Goal: Check status: Check status

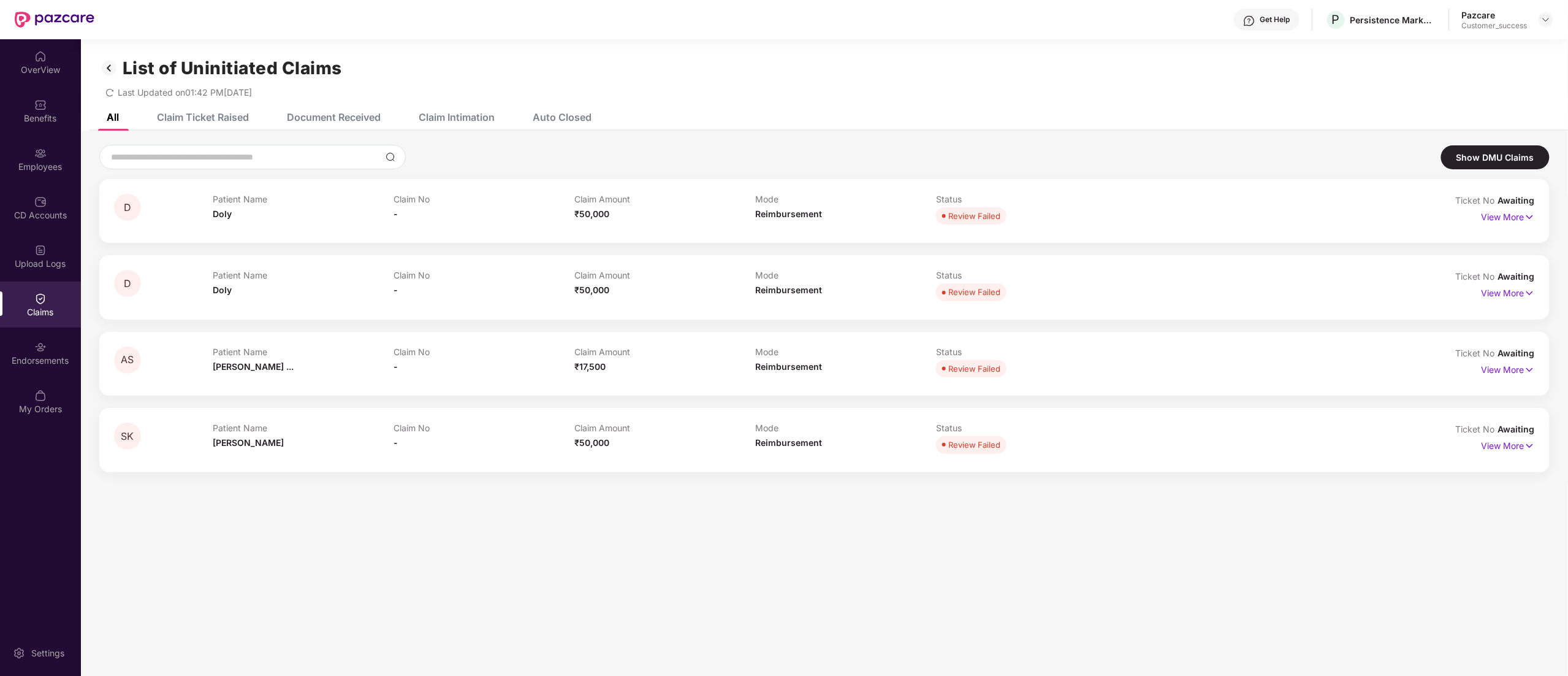
click at [110, 72] on img at bounding box center [109, 68] width 20 height 21
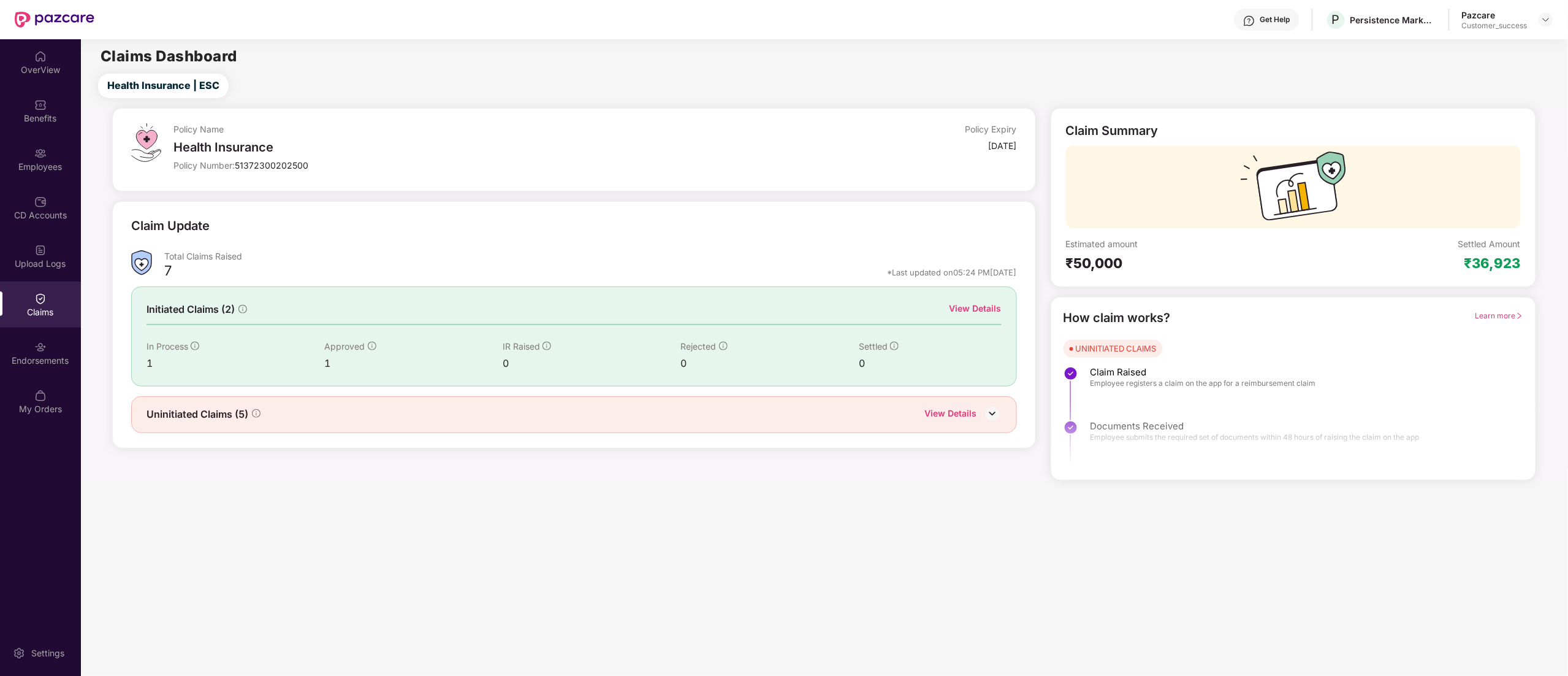
click at [287, 348] on div "In Process" at bounding box center [236, 346] width 178 height 13
click at [964, 305] on div "View Details" at bounding box center [975, 308] width 52 height 13
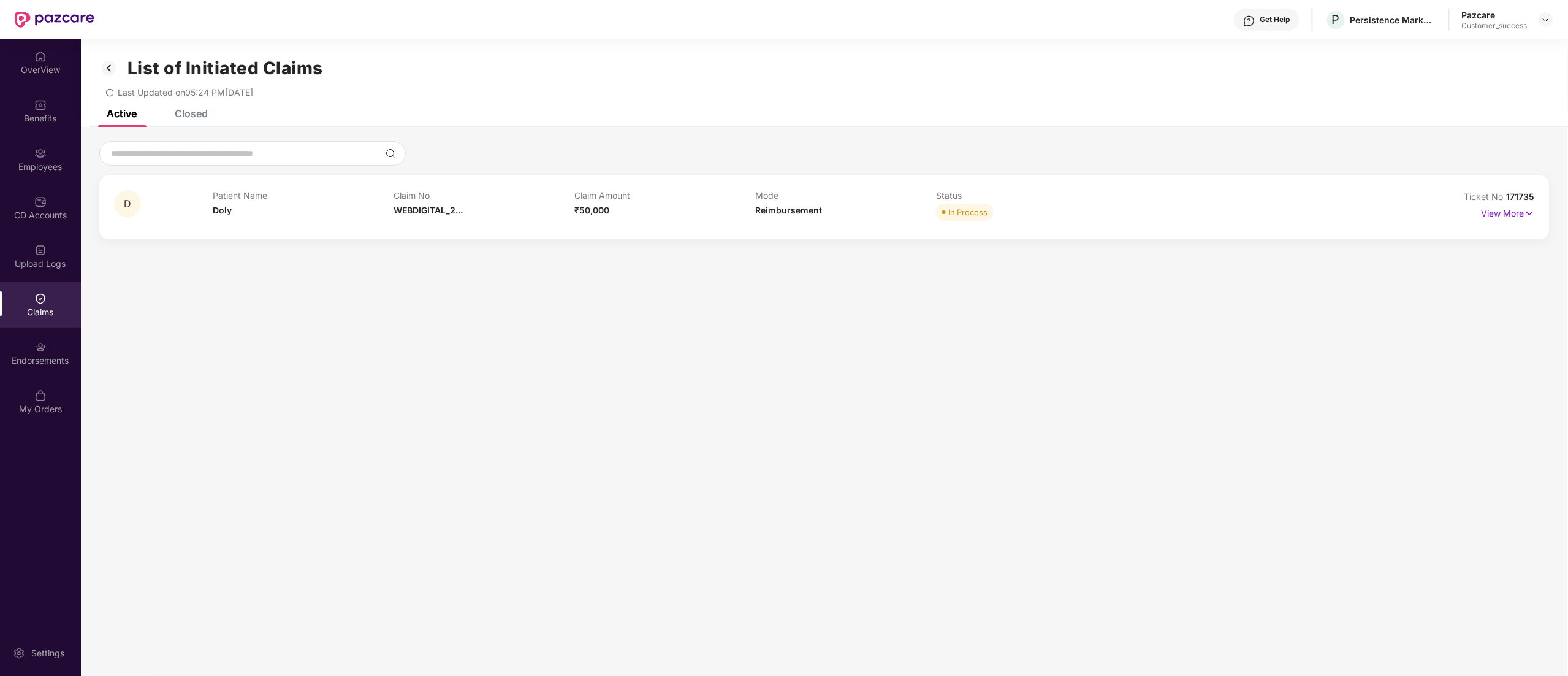
click at [179, 113] on div "Closed" at bounding box center [191, 113] width 33 height 12
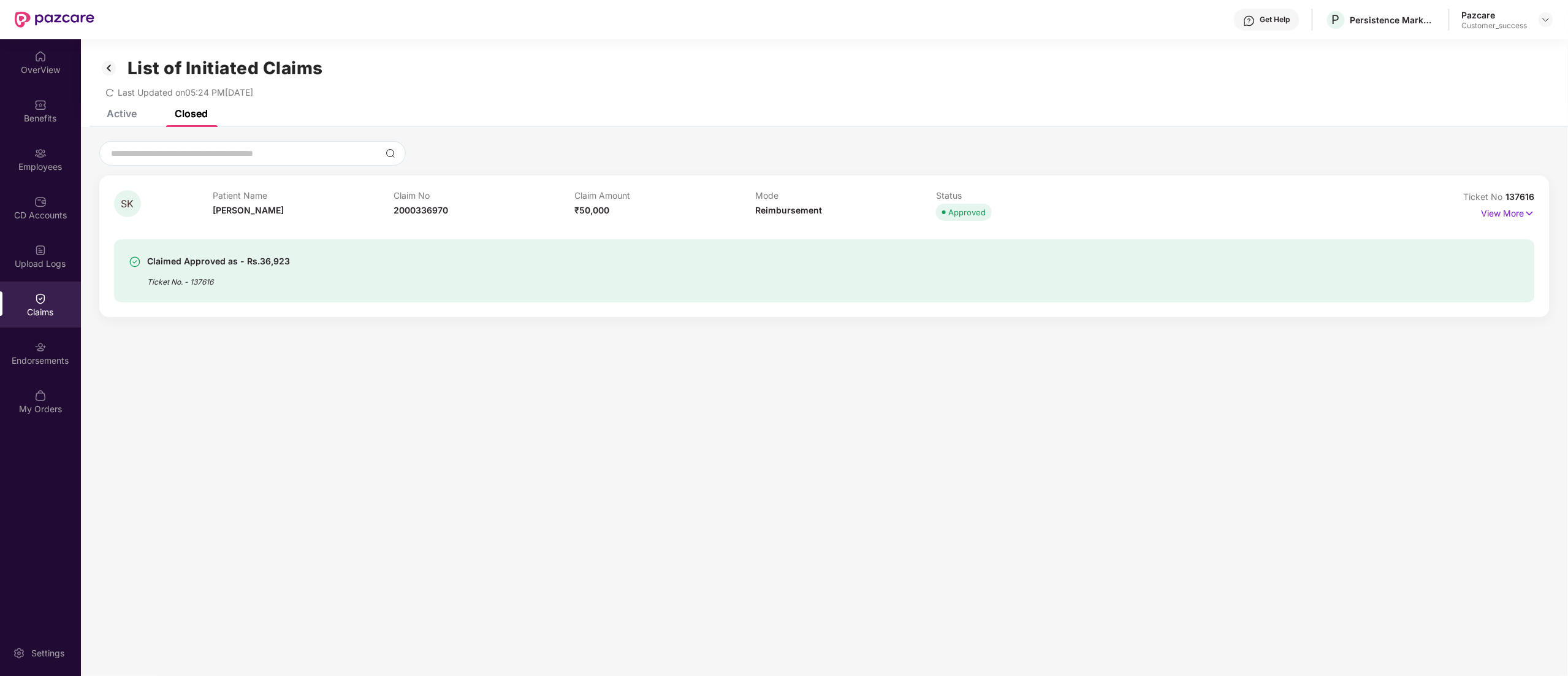
click at [253, 257] on div "Claimed Approved as - Rs.36,923" at bounding box center [218, 261] width 142 height 15
click at [184, 288] on div "Claimed Approved as - Rs.36,923 Ticket No. - 137616" at bounding box center [824, 270] width 1421 height 63
click at [184, 284] on div "Ticket No. - 137616" at bounding box center [218, 278] width 142 height 19
click at [1521, 218] on p "View More" at bounding box center [1508, 212] width 53 height 17
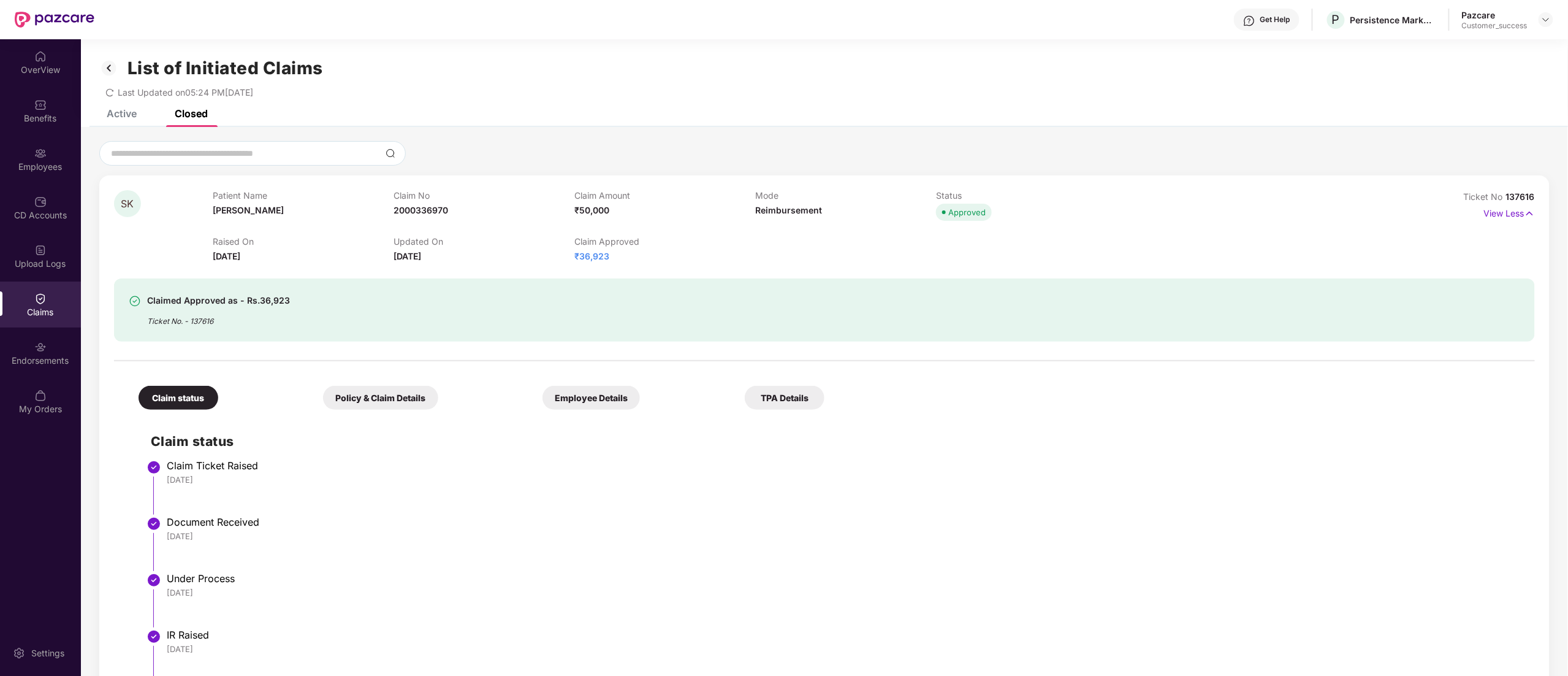
drag, startPoint x: 381, startPoint y: 363, endPoint x: 368, endPoint y: 396, distance: 35.5
click at [373, 384] on div "Claim status Policy & Claim Details Employee Details TPA Details Claim status C…" at bounding box center [824, 586] width 1421 height 490
click at [368, 397] on div "Policy & Claim Details" at bounding box center [381, 398] width 115 height 24
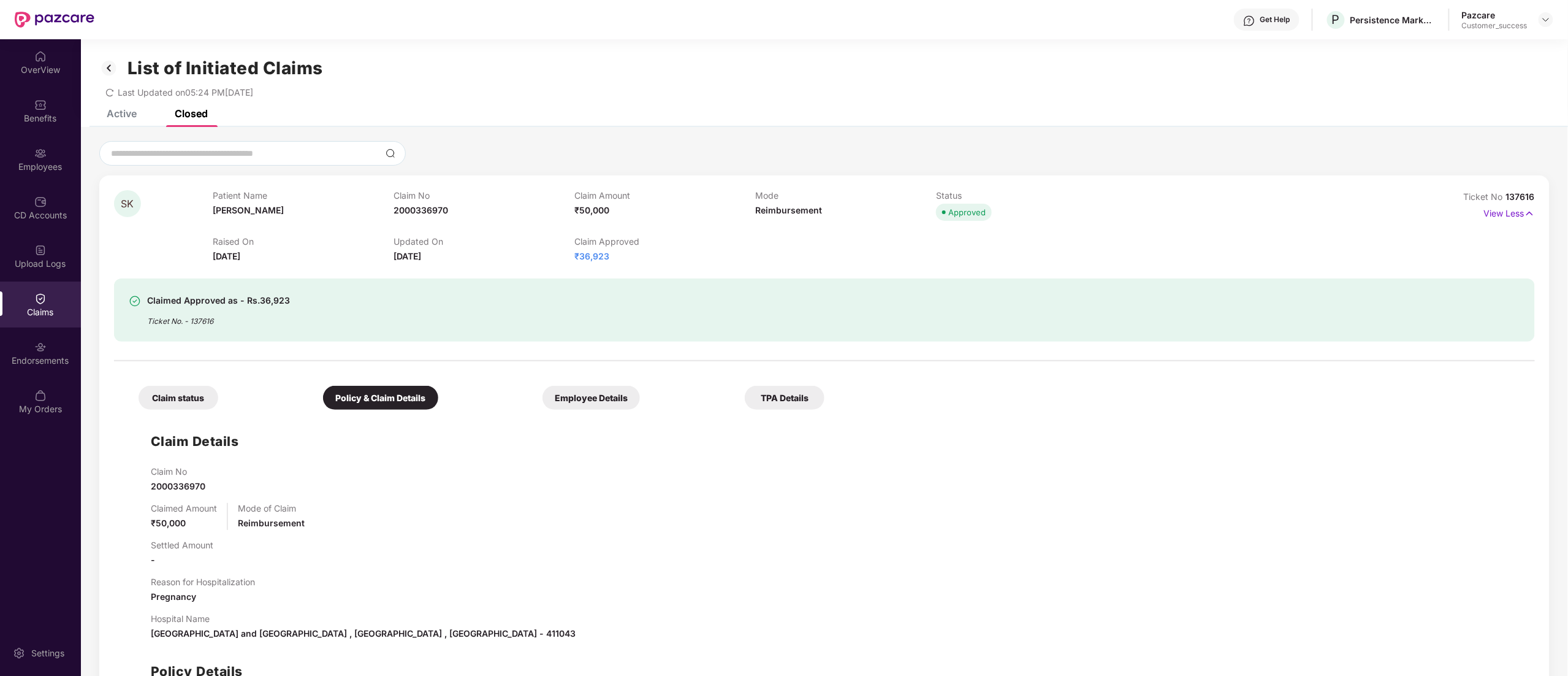
scroll to position [121, 0]
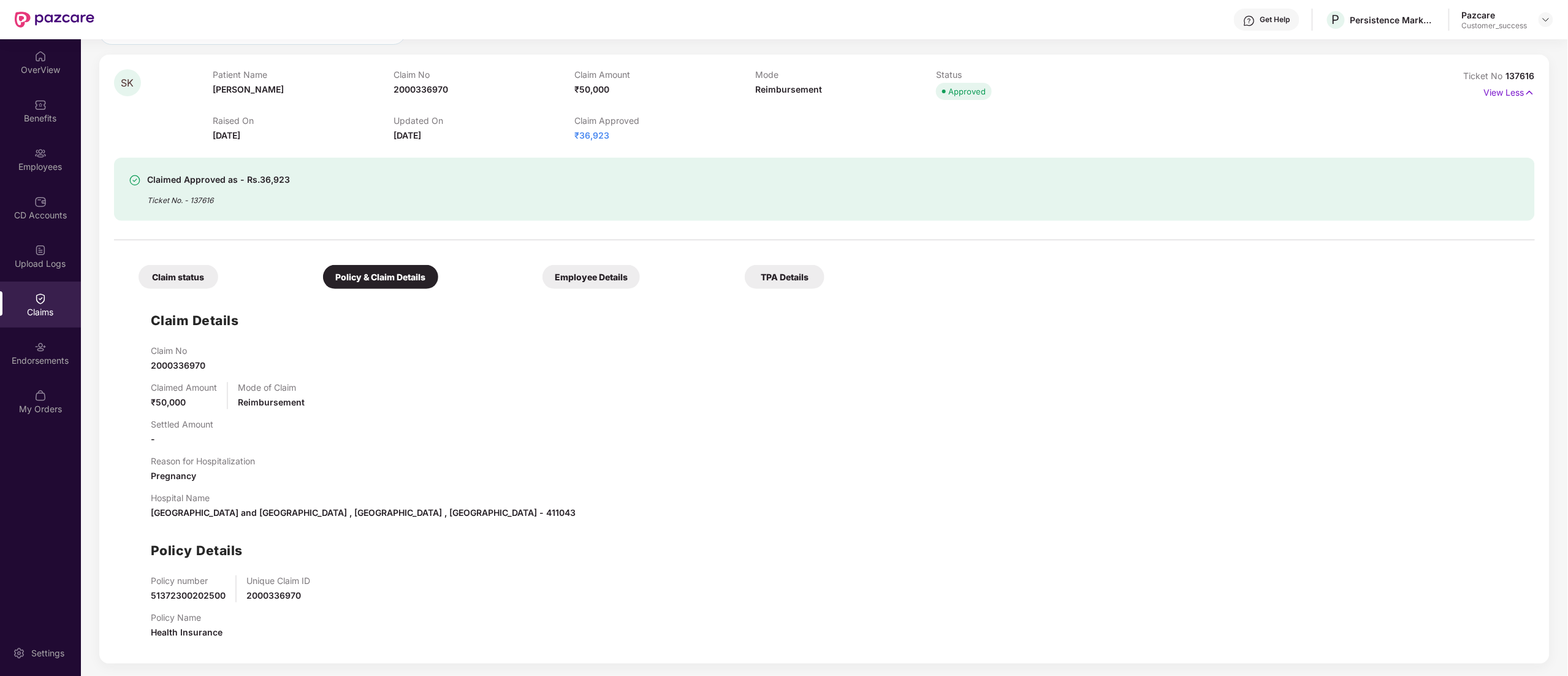
click at [581, 276] on div "Employee Details" at bounding box center [591, 276] width 97 height 24
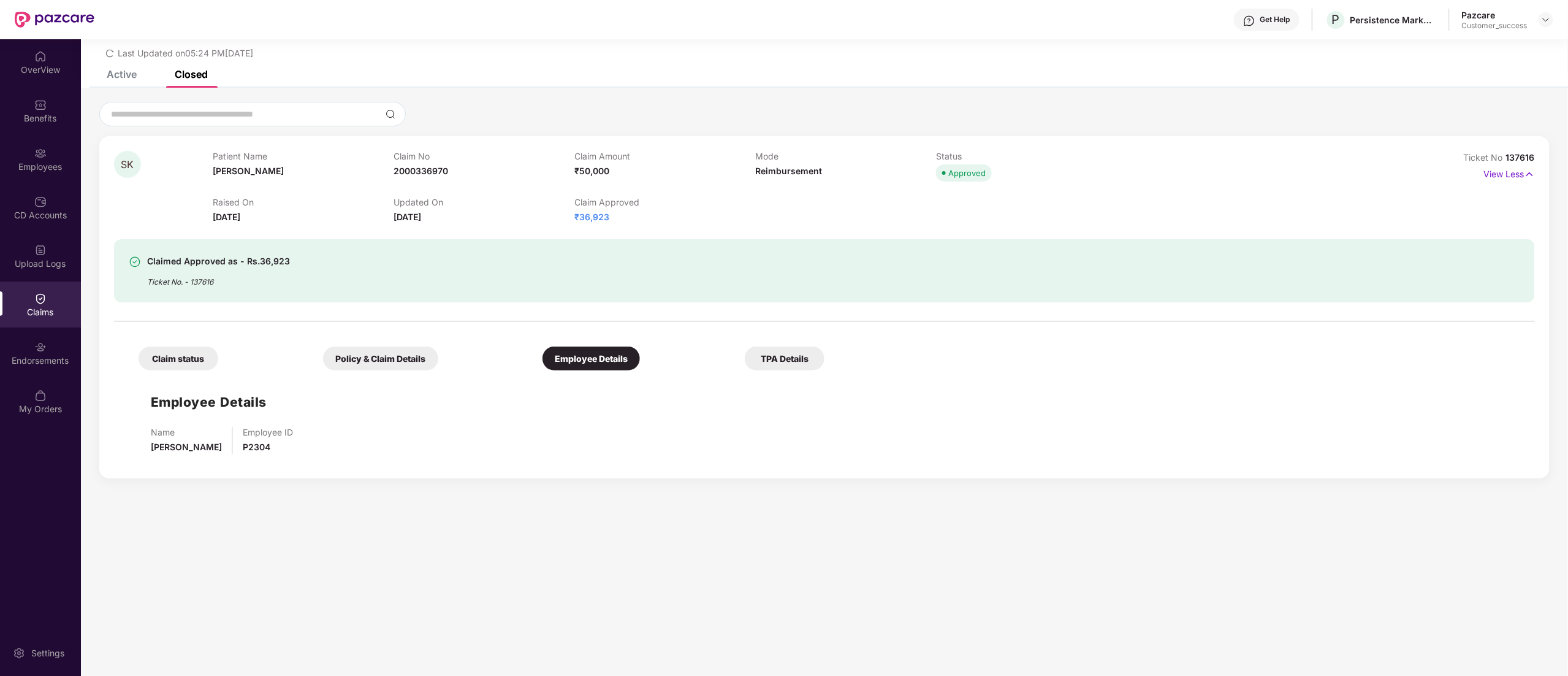
click at [783, 346] on div "Claim status Policy & Claim Details Employee Details TPA Details" at bounding box center [476, 352] width 699 height 37
click at [778, 360] on div "TPA Details" at bounding box center [784, 358] width 80 height 24
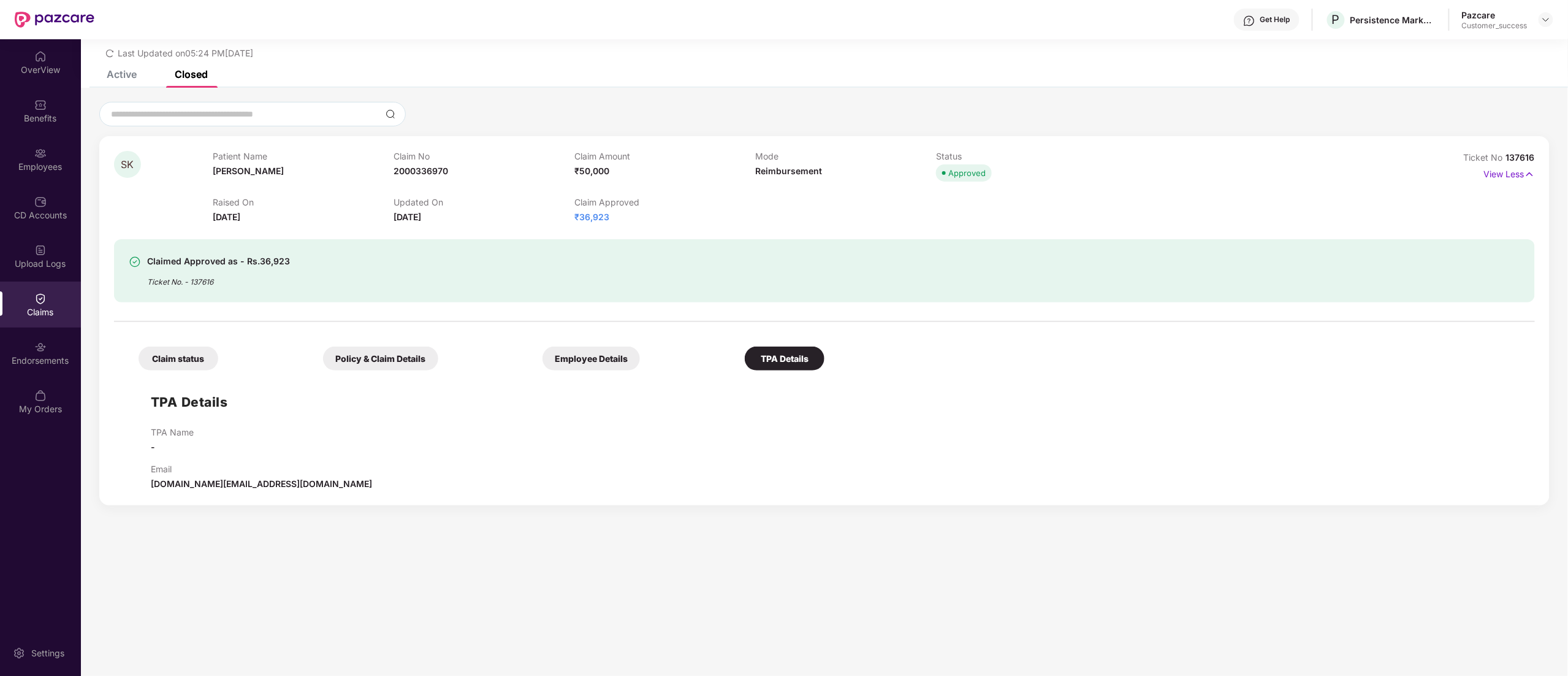
click at [602, 352] on div "Employee Details" at bounding box center [591, 358] width 97 height 24
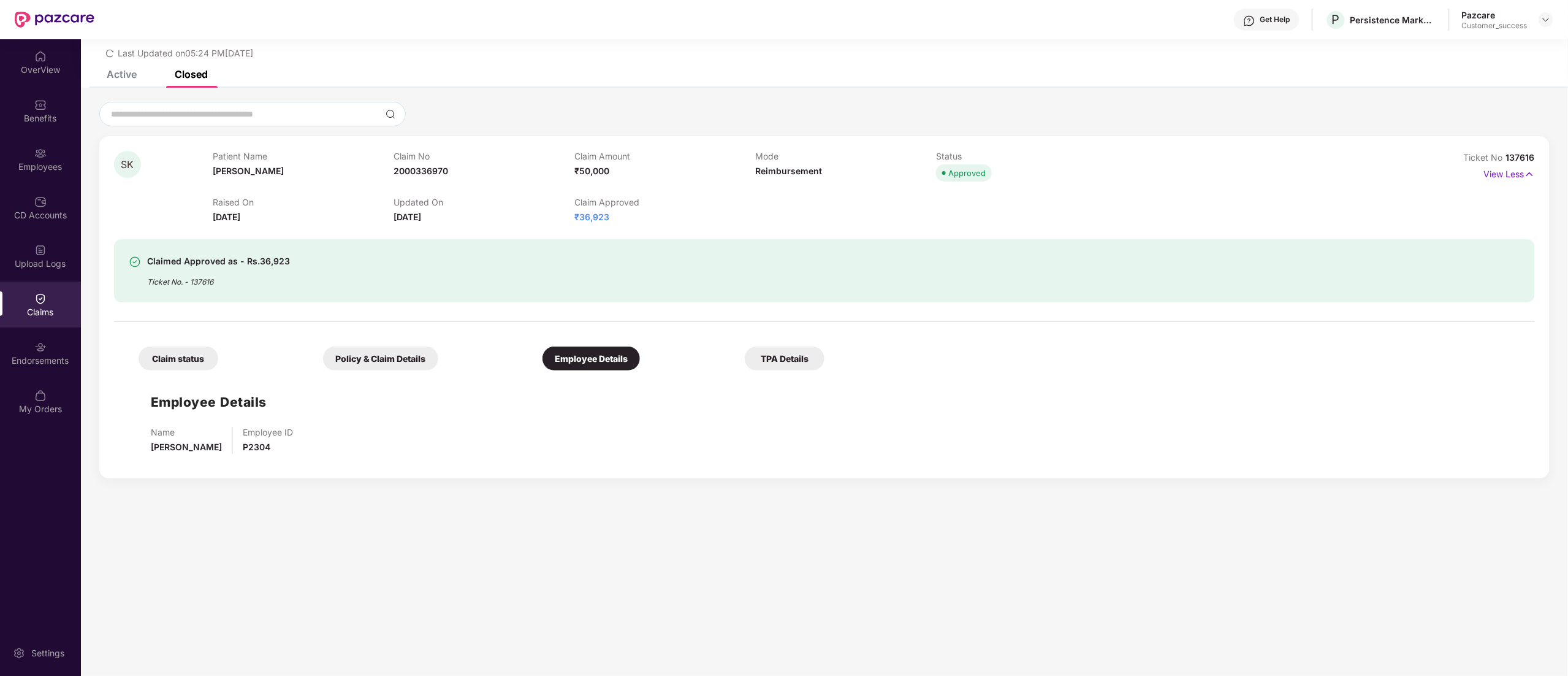
click at [390, 356] on div "Policy & Claim Details" at bounding box center [381, 358] width 115 height 24
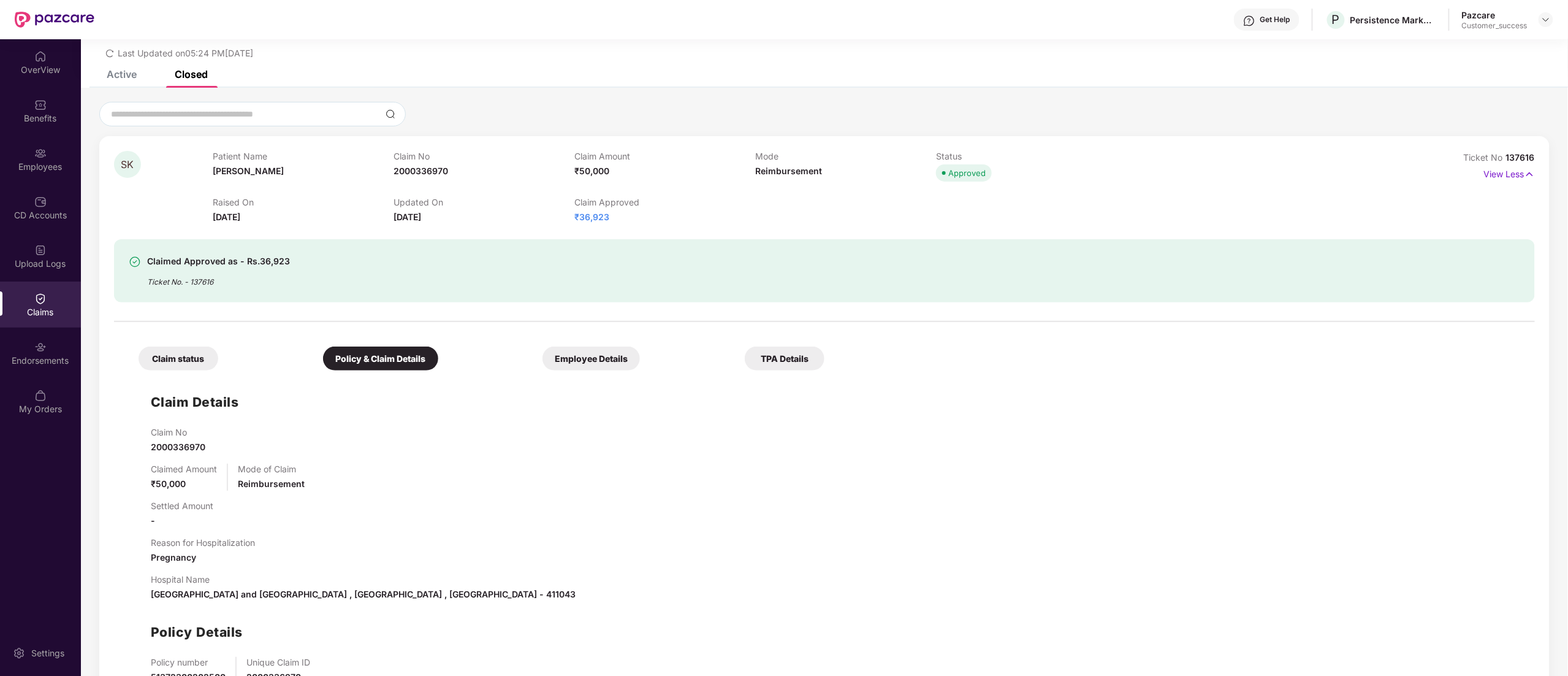
scroll to position [121, 0]
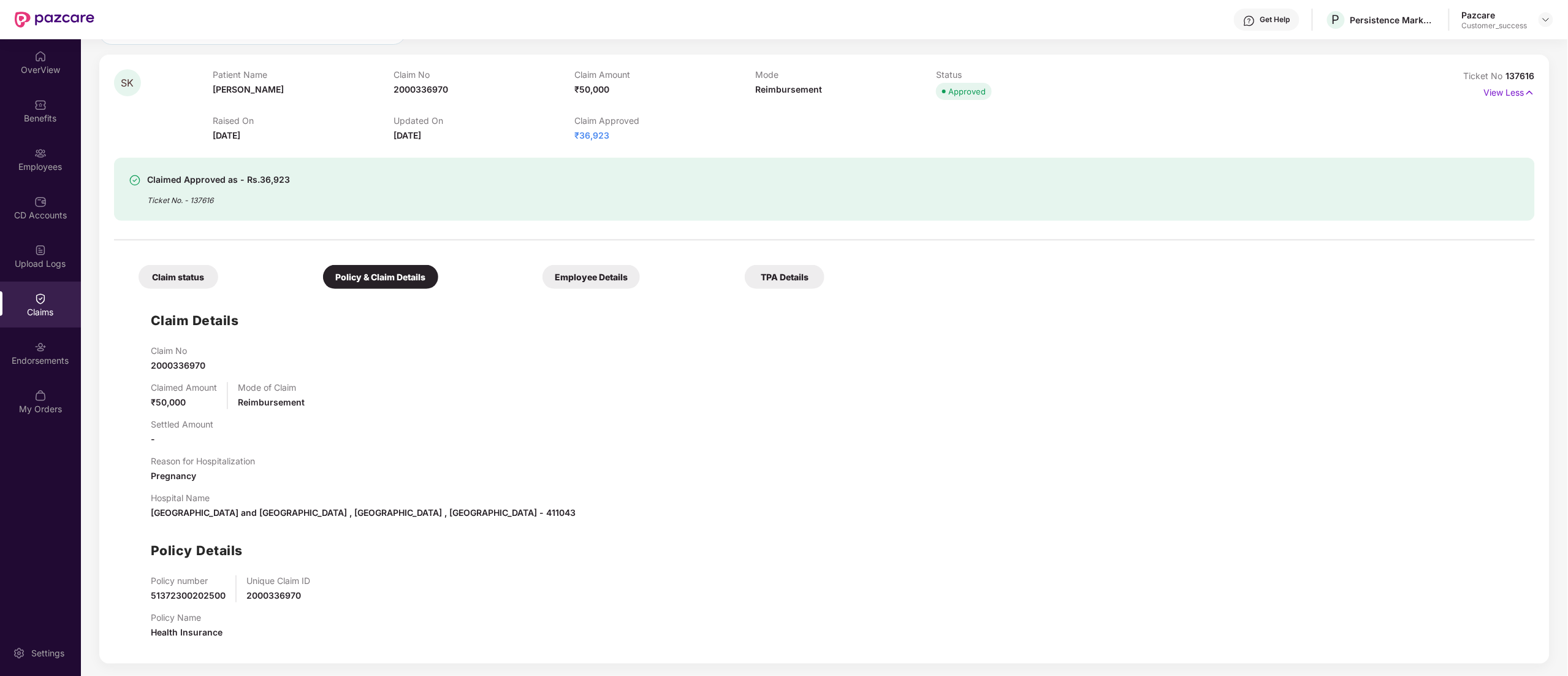
drag, startPoint x: 185, startPoint y: 257, endPoint x: 183, endPoint y: 266, distance: 9.2
click at [185, 264] on div "Claim status Policy & Claim Details Employee Details TPA Details" at bounding box center [476, 271] width 699 height 37
click at [183, 267] on div "Claim status" at bounding box center [178, 276] width 80 height 24
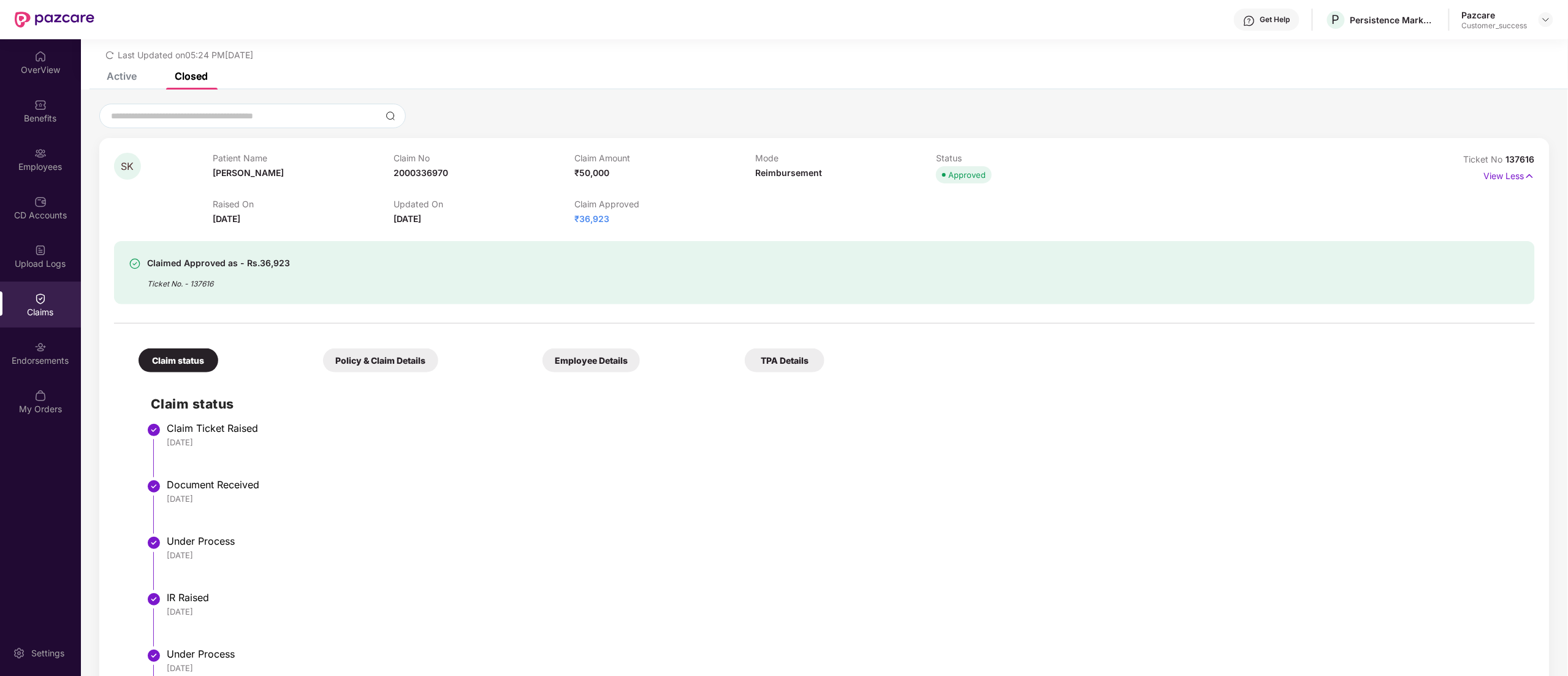
scroll to position [0, 0]
